Goal: Navigation & Orientation: Go to known website

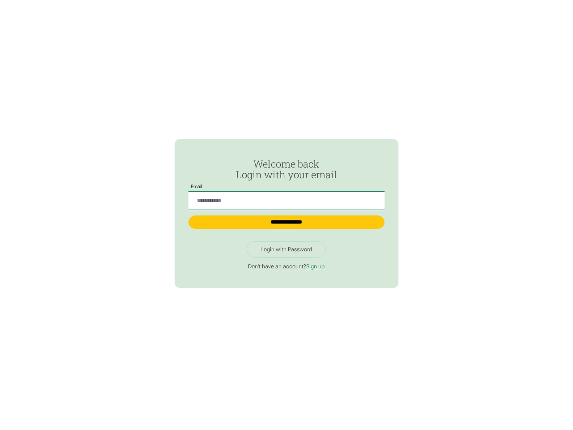
click at [286, 197] on input "Passwordless Login" at bounding box center [287, 201] width 196 height 18
